Goal: Navigation & Orientation: Find specific page/section

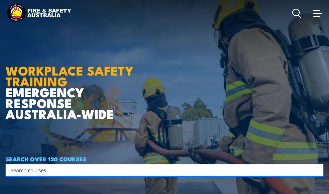
click at [317, 18] on link at bounding box center [317, 13] width 11 height 11
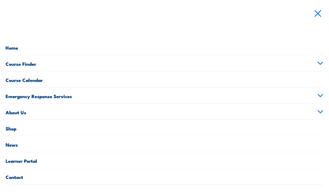
click at [320, 58] on link "Course Finder" at bounding box center [164, 63] width 317 height 16
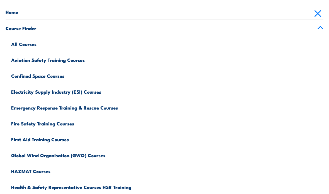
scroll to position [36, 0]
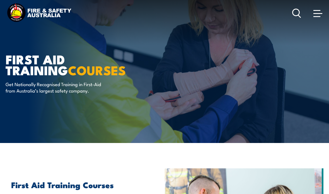
click at [316, 11] on span at bounding box center [316, 10] width 7 height 1
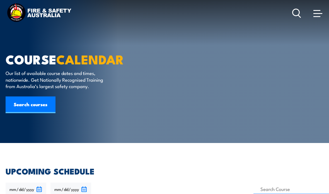
click at [36, 108] on link "Search courses" at bounding box center [31, 104] width 50 height 17
